Goal: Task Accomplishment & Management: Use online tool/utility

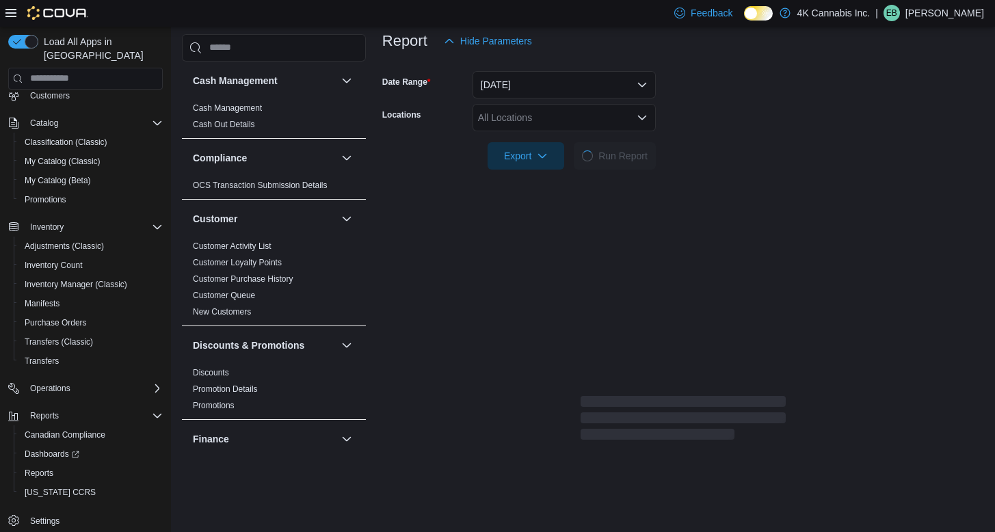
scroll to position [173, 0]
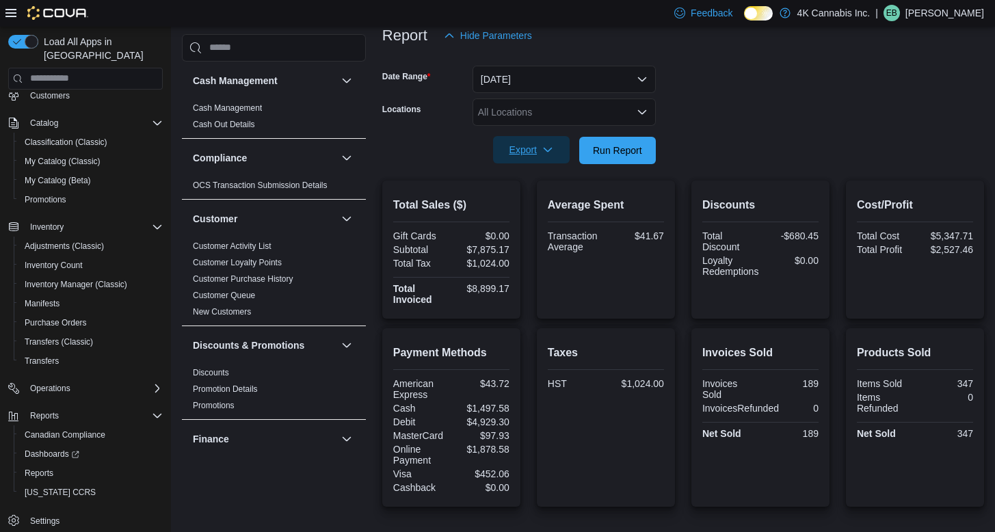
click at [545, 153] on icon "button" at bounding box center [547, 149] width 11 height 11
click at [542, 200] on span "Export to Pdf" at bounding box center [532, 205] width 62 height 11
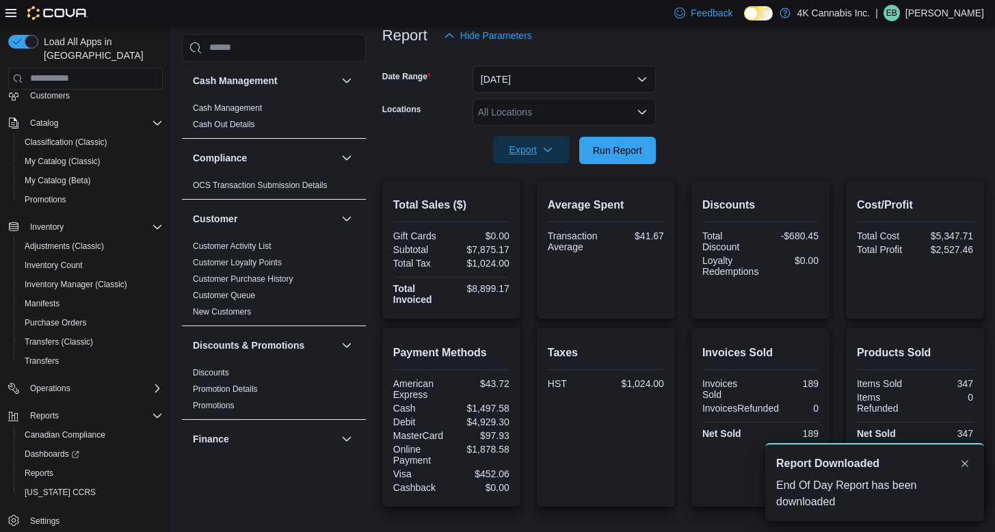
scroll to position [0, 0]
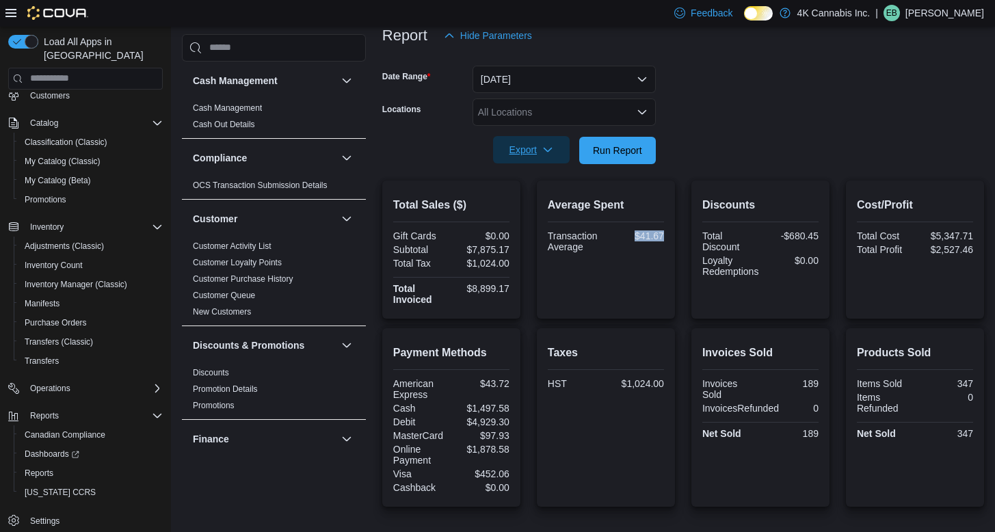
drag, startPoint x: 637, startPoint y: 236, endPoint x: 669, endPoint y: 236, distance: 32.1
click at [664, 236] on div "$41.67" at bounding box center [636, 235] width 55 height 11
copy div "$41.67"
drag, startPoint x: 471, startPoint y: 244, endPoint x: 520, endPoint y: 245, distance: 49.2
click at [520, 245] on div "Total Sales ($) Gift Cards $0.00 Subtotal $7,875.17 Total Tax $1,024.00 Total I…" at bounding box center [451, 250] width 138 height 138
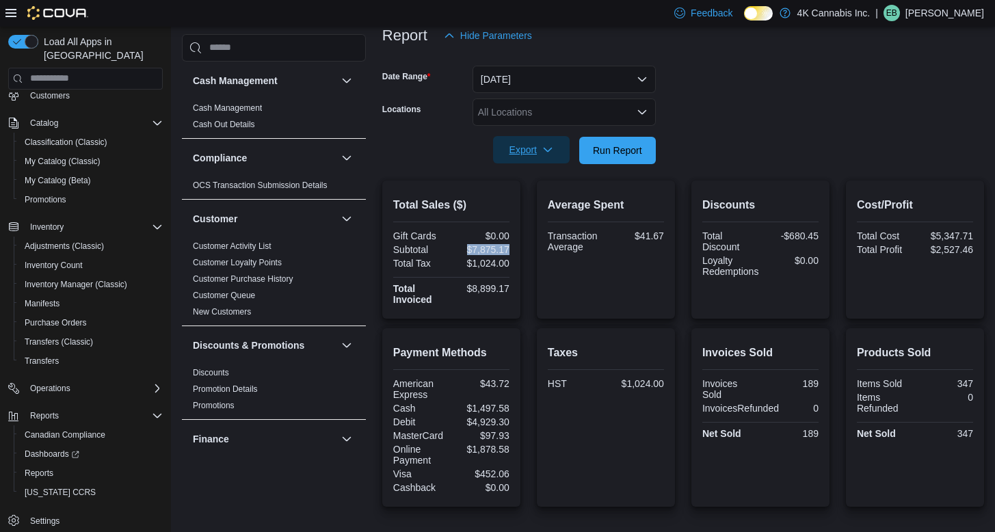
copy div "$7,875.17"
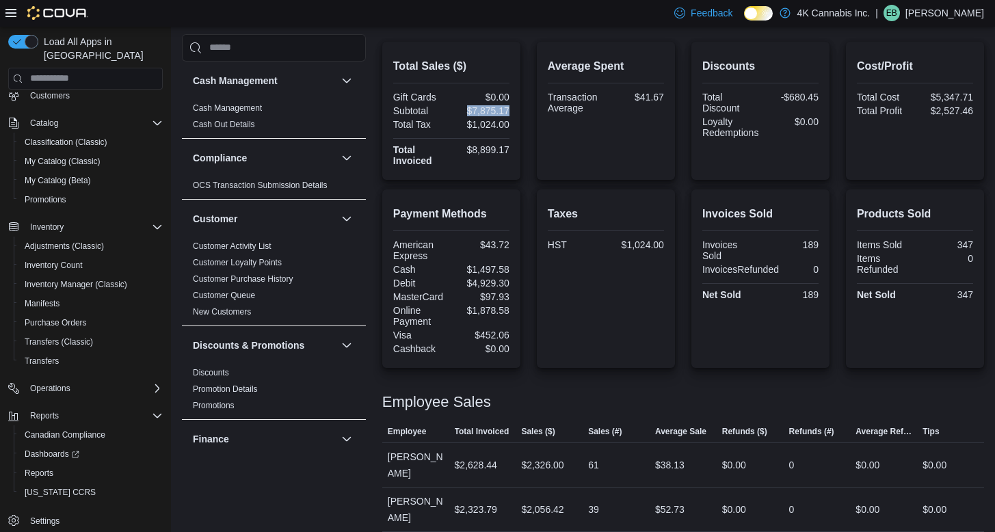
scroll to position [395, 0]
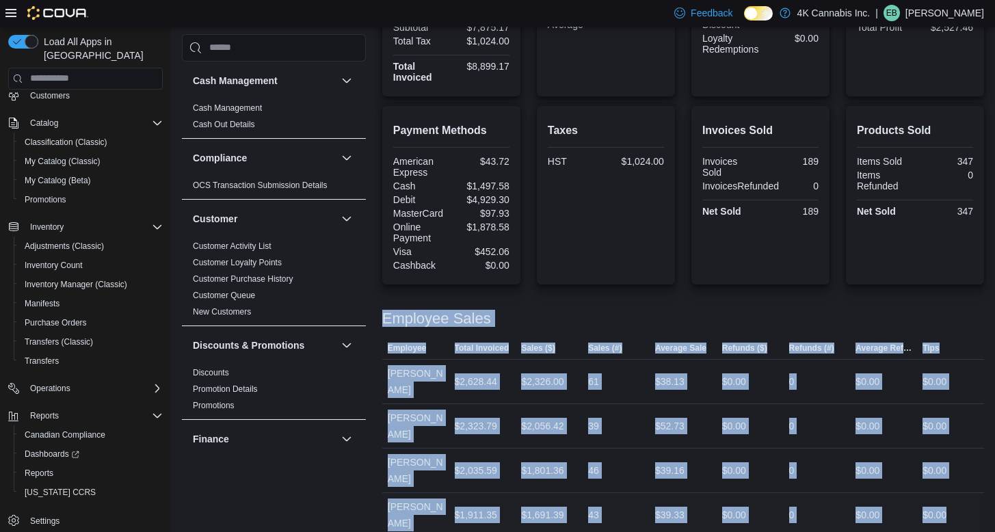
drag, startPoint x: 384, startPoint y: 317, endPoint x: 985, endPoint y: 509, distance: 630.2
click at [984, 509] on div "Employee Sales This table contains 4 rows. Employee Total Invoiced Sales ($) Sa…" at bounding box center [683, 415] width 602 height 243
copy div "Employee Sales This table contains 4 rows. Employee Total Invoiced Sales ($) Sa…"
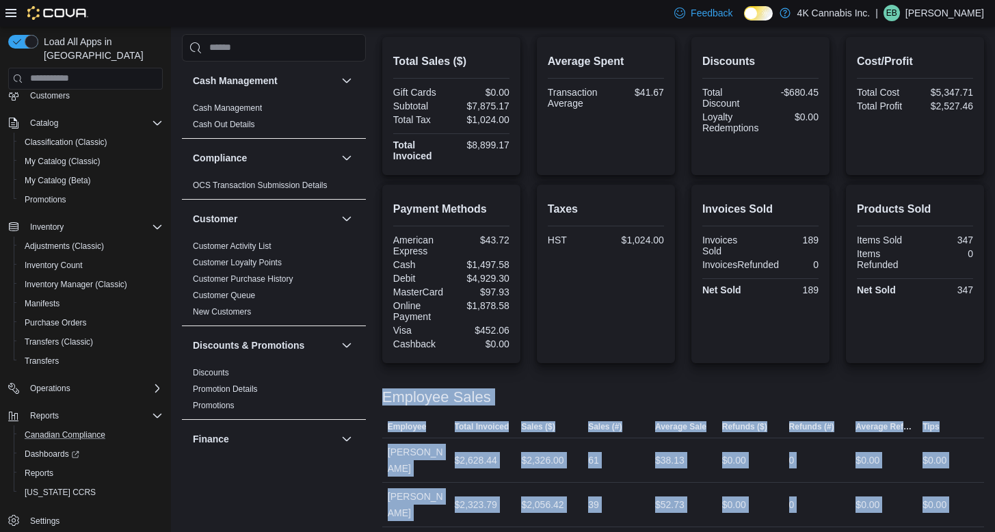
scroll to position [319, 0]
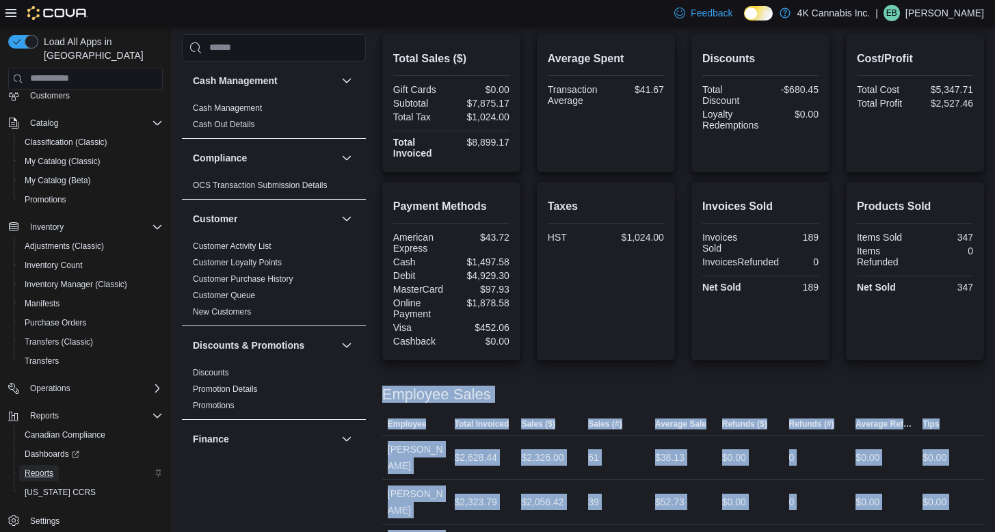
click at [42, 468] on span "Reports" at bounding box center [39, 473] width 29 height 11
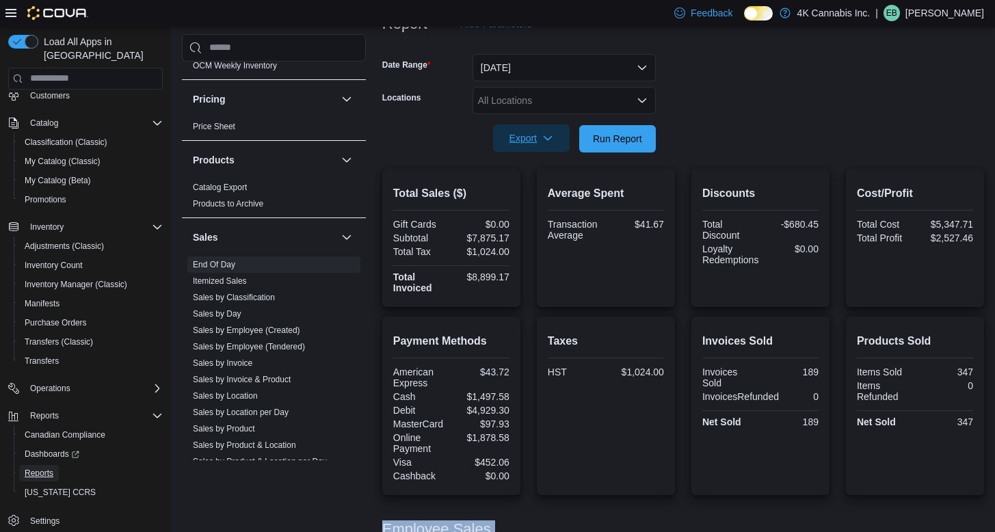
scroll to position [810, 0]
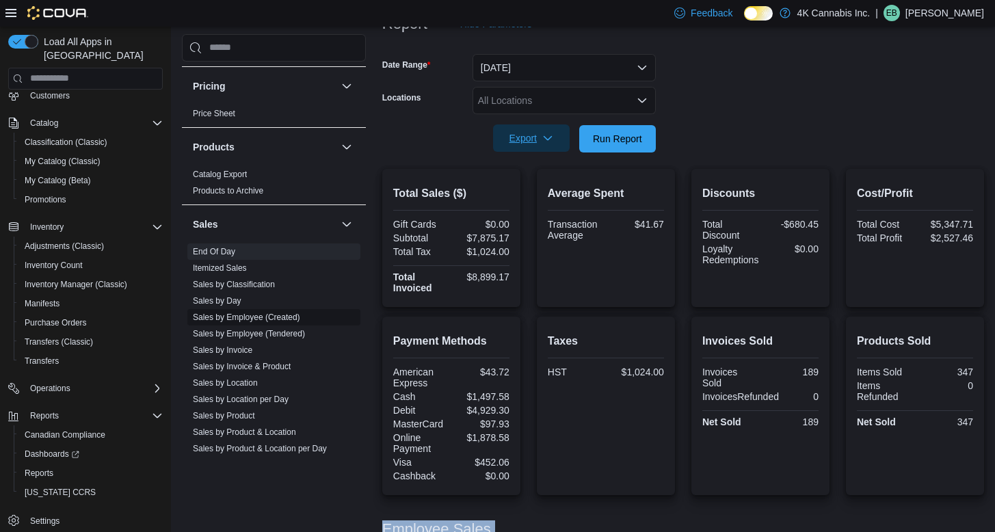
click at [283, 317] on link "Sales by Employee (Created)" at bounding box center [246, 318] width 107 height 10
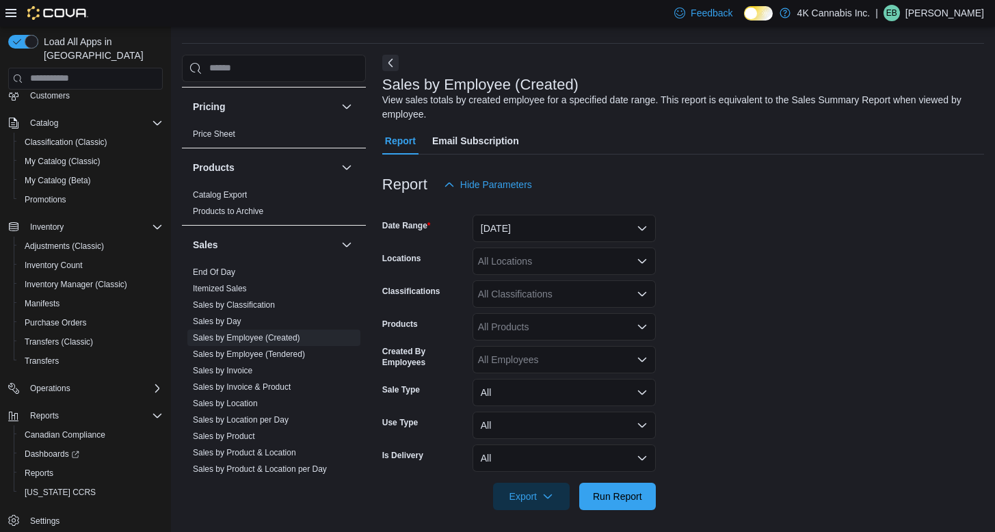
scroll to position [44, 0]
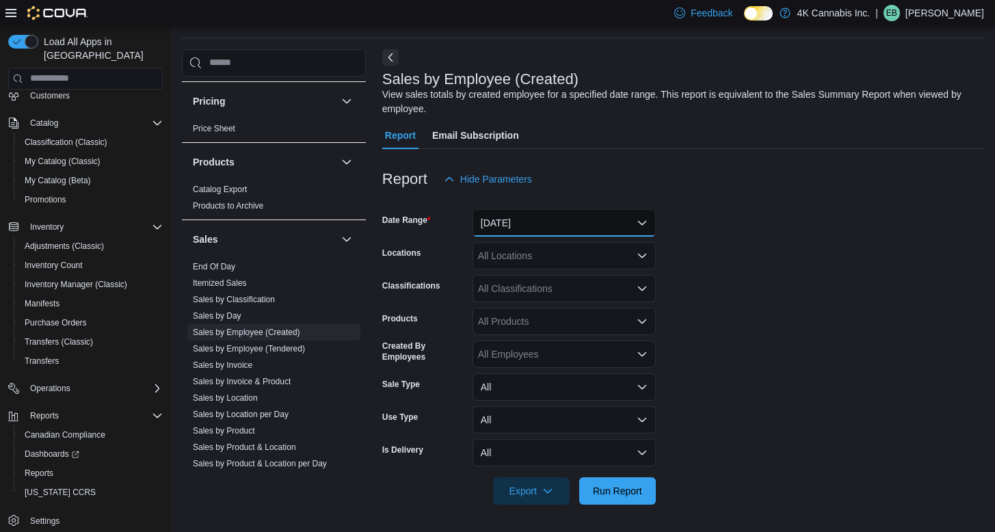
click at [611, 226] on button "[DATE]" at bounding box center [564, 222] width 183 height 27
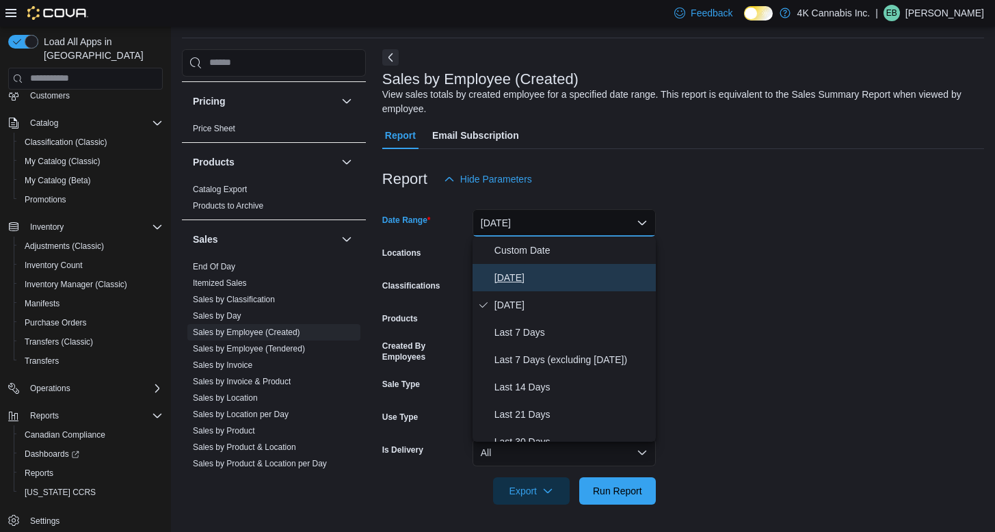
click at [605, 268] on button "[DATE]" at bounding box center [564, 277] width 183 height 27
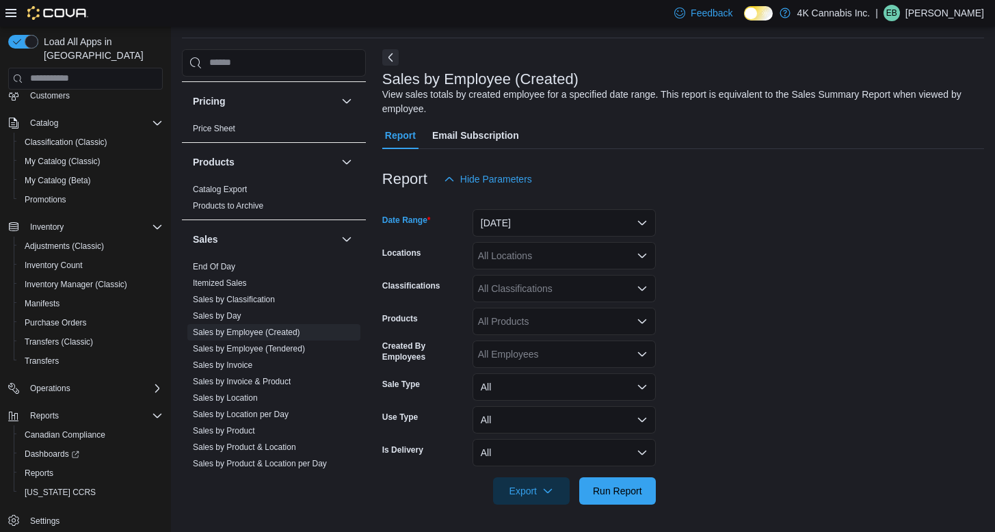
click at [634, 506] on div at bounding box center [683, 513] width 602 height 16
click at [637, 485] on span "Run Report" at bounding box center [617, 490] width 49 height 14
